Goal: Complete application form

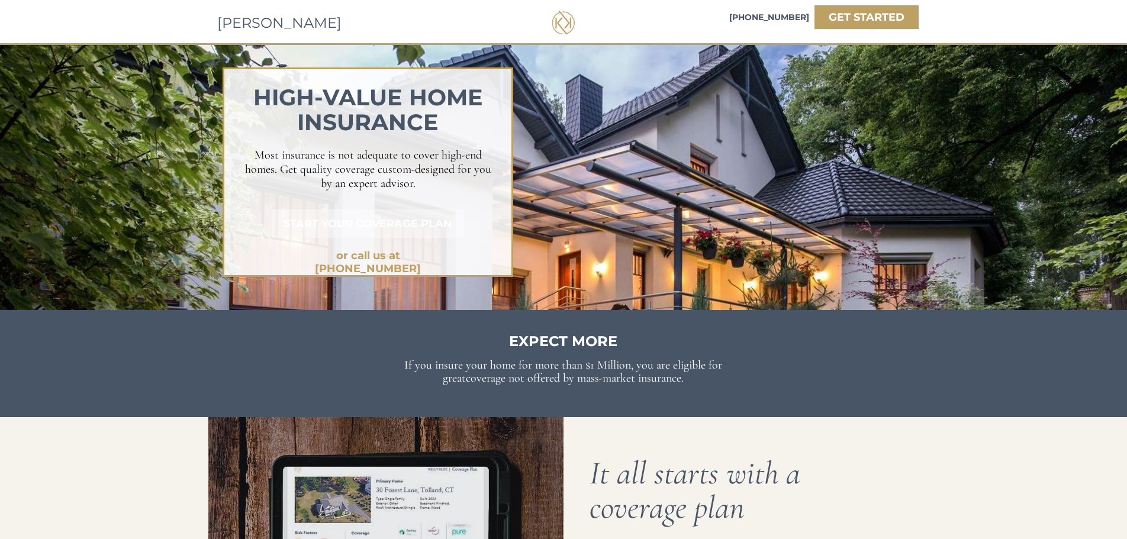
click at [347, 222] on strong "START YOUR COVERAGE PLAN" at bounding box center [368, 223] width 169 height 13
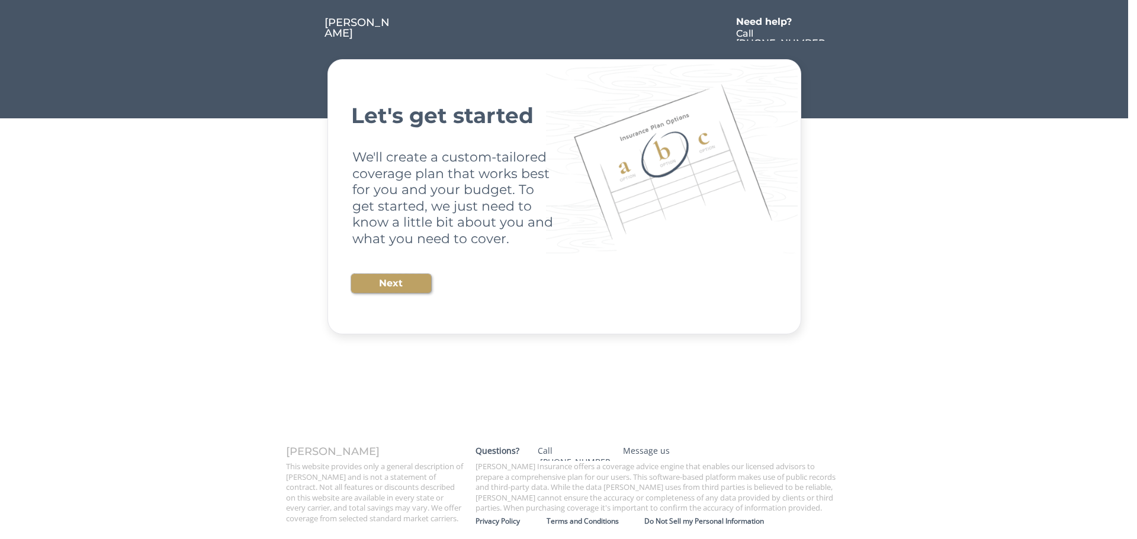
click at [376, 285] on button "Next" at bounding box center [391, 283] width 80 height 19
